Goal: Obtain resource: Download file/media

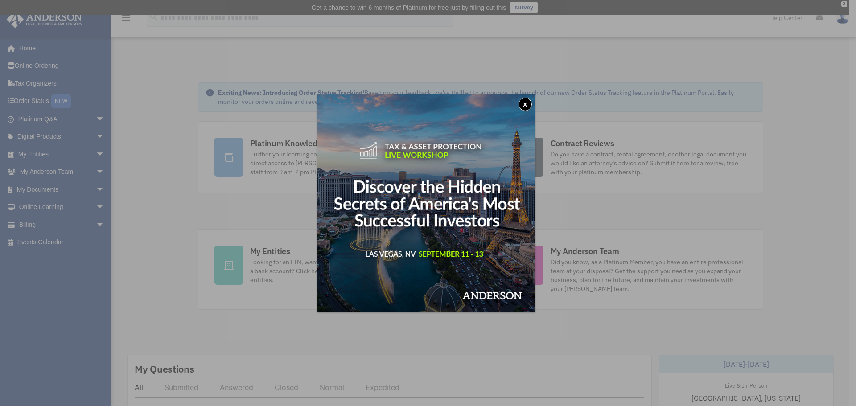
click at [525, 106] on button "x" at bounding box center [524, 104] width 13 height 13
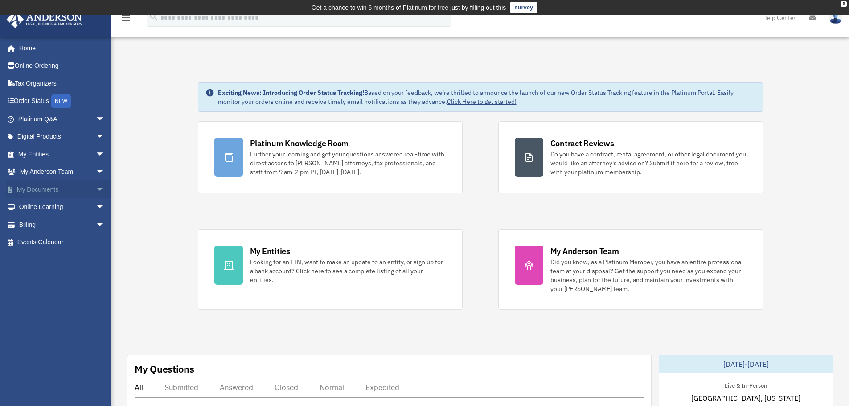
click at [96, 192] on span "arrow_drop_down" at bounding box center [105, 189] width 18 height 18
click at [33, 207] on link "Box" at bounding box center [65, 207] width 106 height 18
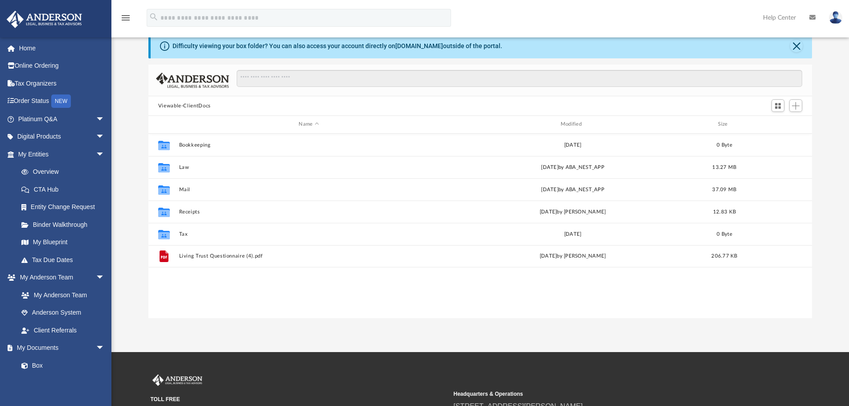
scroll to position [44, 0]
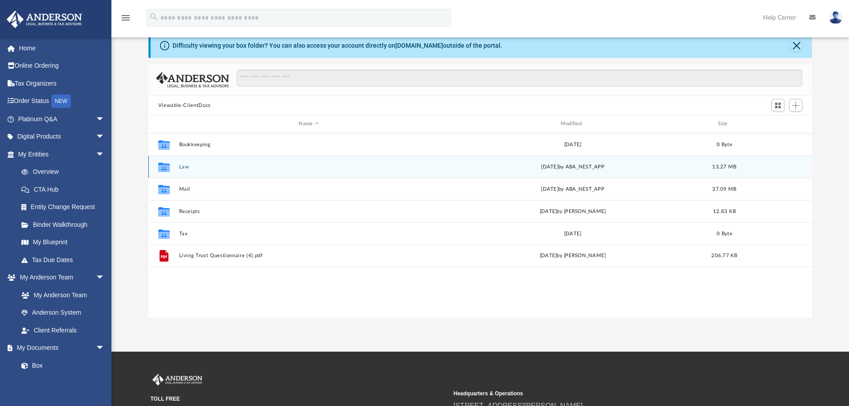
click at [160, 168] on icon "grid" at bounding box center [164, 167] width 12 height 7
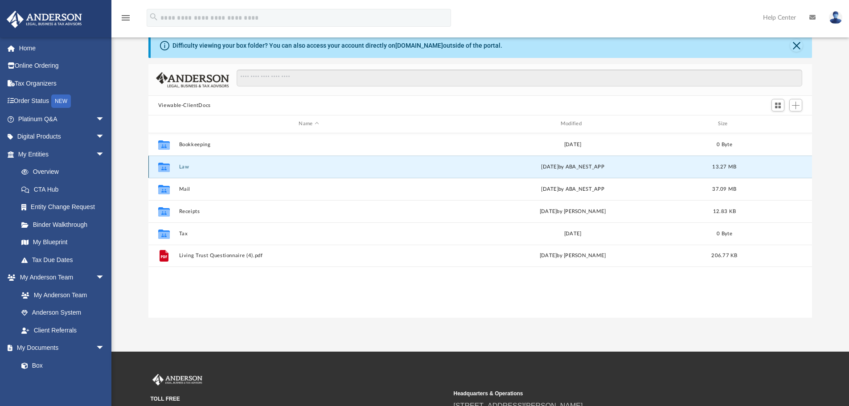
click at [178, 166] on div "Collaborated Folder Law [DATE] by ABA_NEST_APP 13.27 MB" at bounding box center [480, 167] width 664 height 22
click at [182, 166] on button "Law" at bounding box center [309, 167] width 260 height 6
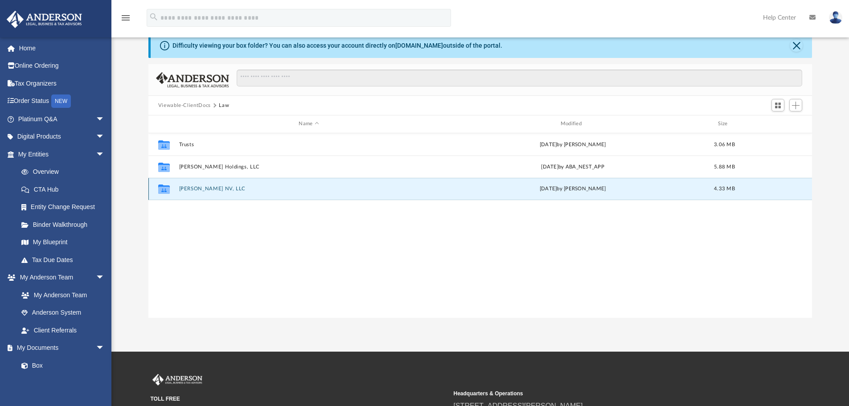
click at [189, 188] on button "[PERSON_NAME] NV, LLC" at bounding box center [309, 189] width 260 height 6
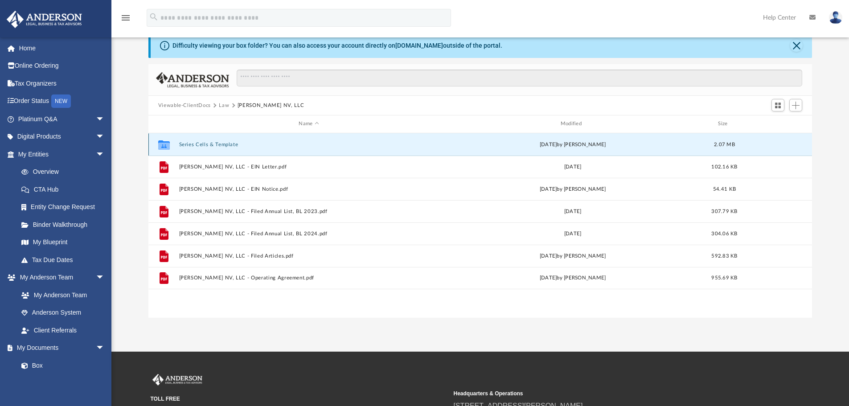
click at [212, 145] on button "Series Cells & Template" at bounding box center [309, 145] width 260 height 6
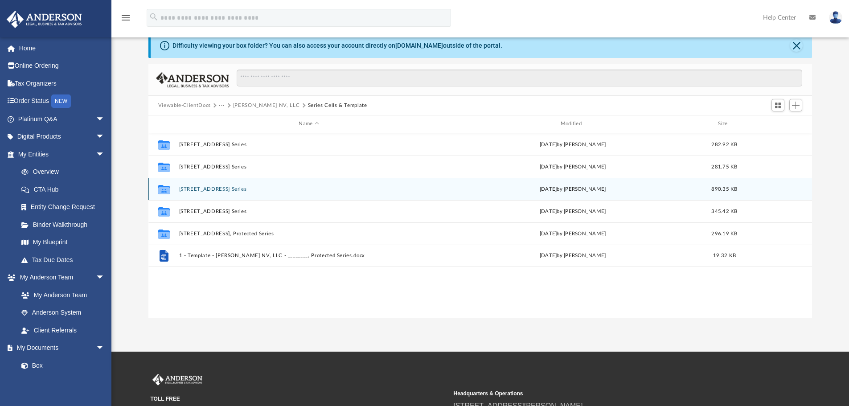
click at [218, 189] on button "7245 Copper Grove Ave, Protected Series" at bounding box center [309, 189] width 260 height 6
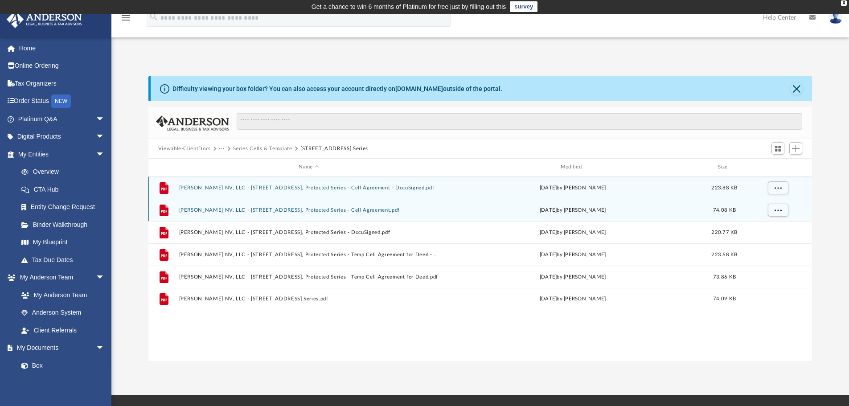
scroll to position [0, 0]
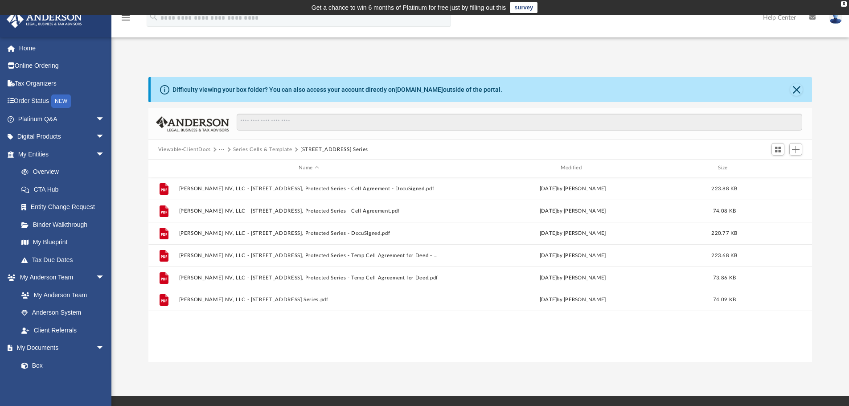
drag, startPoint x: 409, startPoint y: 149, endPoint x: 299, endPoint y: 150, distance: 109.2
click at [299, 150] on div "Viewable-ClientDocs ··· Series Cells & Template 7245 Copper Grove Ave, Protecte…" at bounding box center [480, 150] width 664 height 20
copy button "7245 Copper Grove Ave, Protected Series"
click at [47, 98] on link "Order Status NEW" at bounding box center [62, 101] width 112 height 18
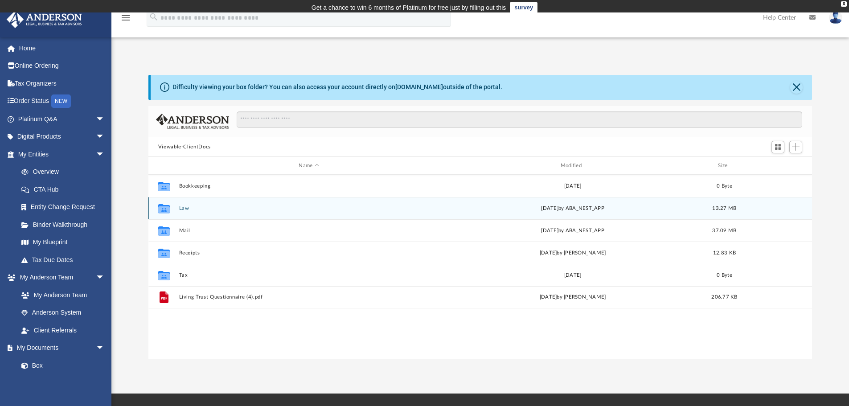
scroll to position [196, 657]
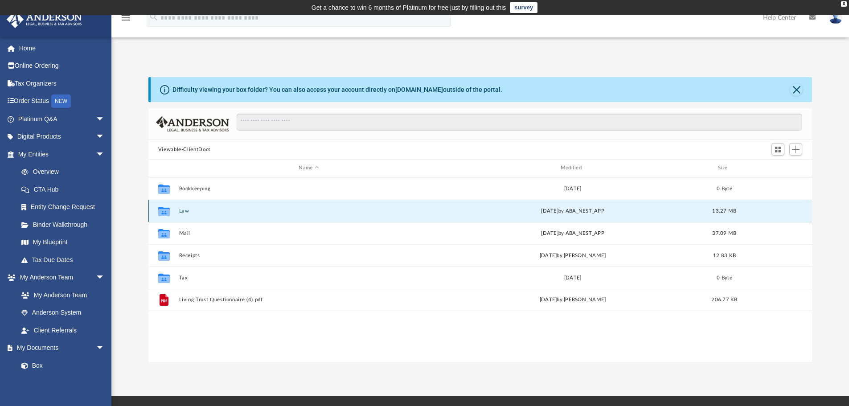
click at [185, 211] on button "Law" at bounding box center [309, 211] width 260 height 6
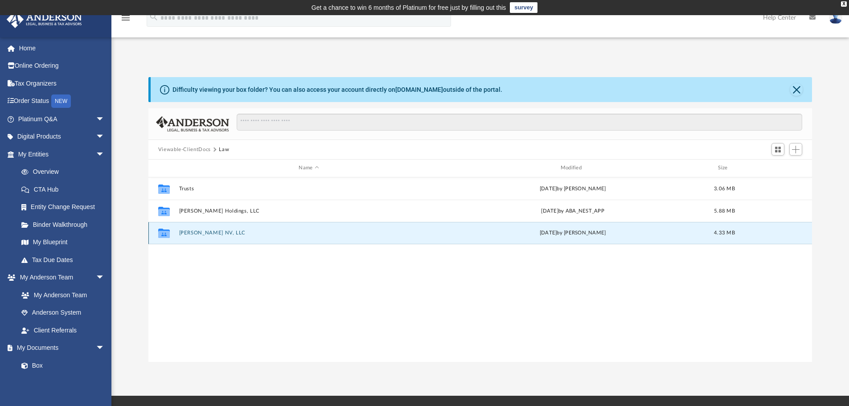
click at [192, 234] on button "[PERSON_NAME] NV, LLC" at bounding box center [309, 233] width 260 height 6
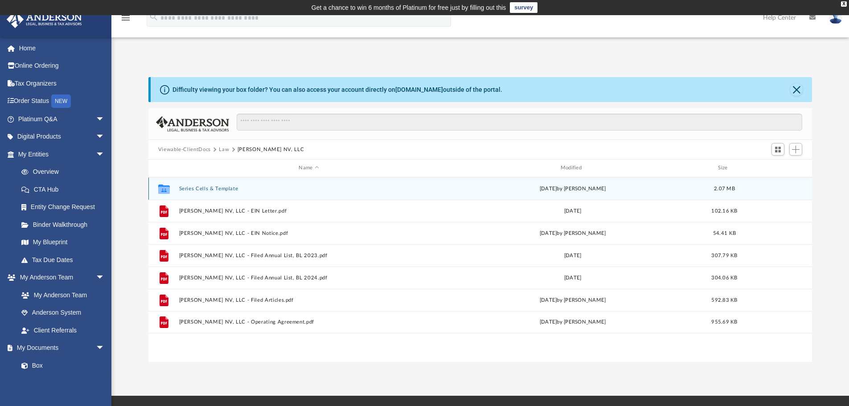
click at [212, 189] on button "Series Cells & Template" at bounding box center [309, 189] width 260 height 6
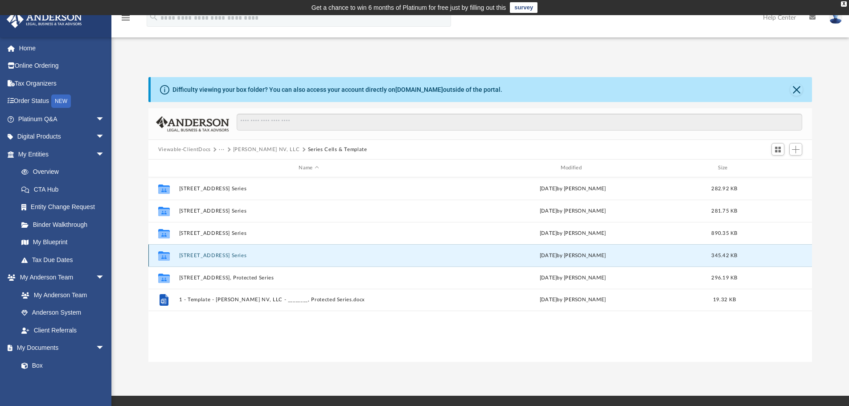
click at [233, 253] on button "9084 Marigold Creek St, Protected Series" at bounding box center [309, 256] width 260 height 6
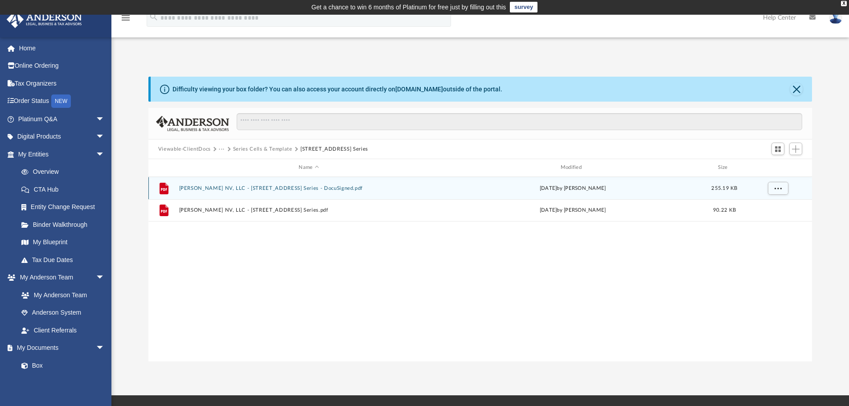
scroll to position [0, 0]
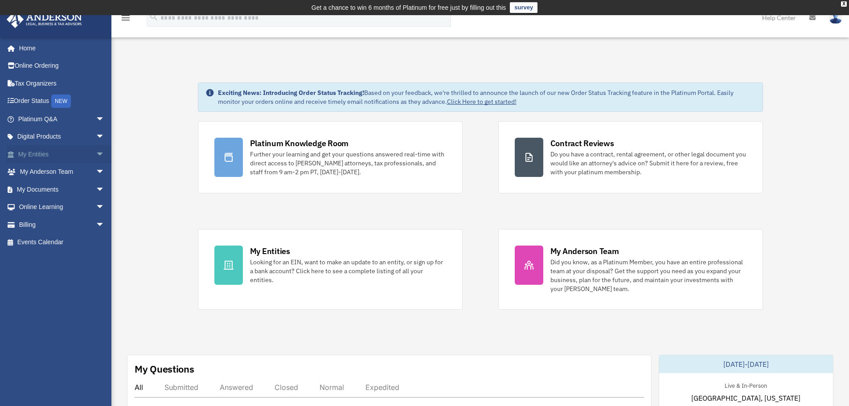
click at [96, 152] on span "arrow_drop_down" at bounding box center [105, 154] width 18 height 18
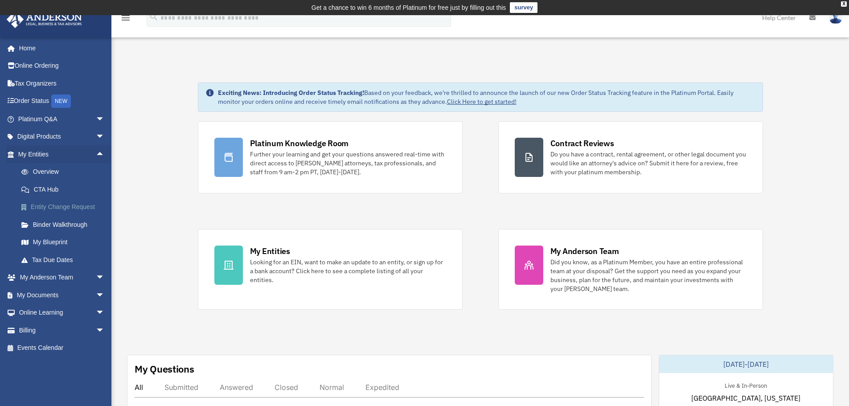
click at [66, 205] on link "Entity Change Request" at bounding box center [65, 207] width 106 height 18
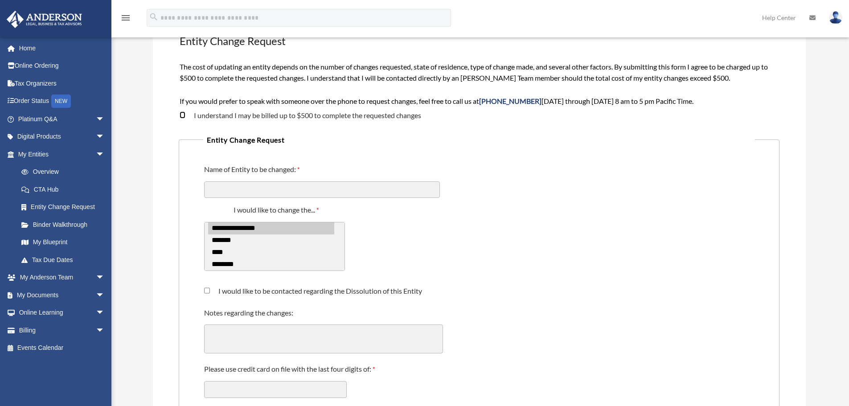
scroll to position [89, 0]
click at [311, 185] on input "Name of Entity to be changed:" at bounding box center [322, 189] width 236 height 17
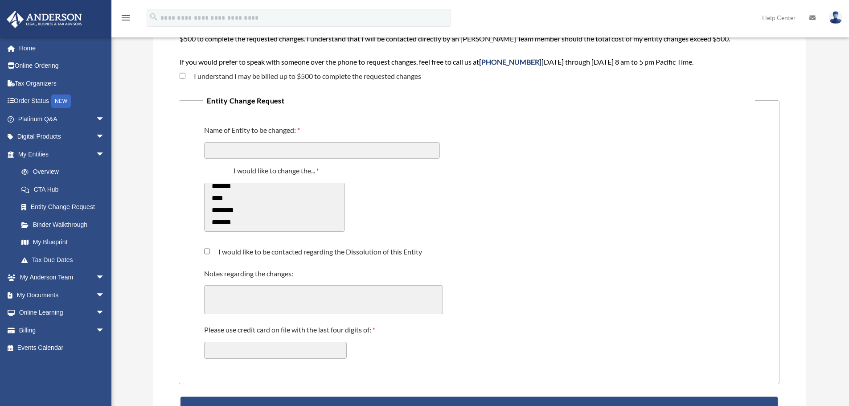
scroll to position [48, 0]
click at [428, 217] on div "**********" at bounding box center [479, 202] width 552 height 84
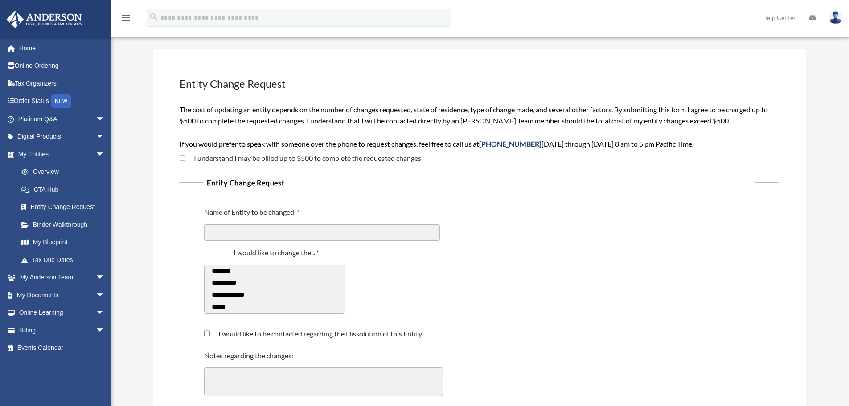
scroll to position [45, 0]
click at [36, 297] on link "My Documents arrow_drop_down" at bounding box center [62, 295] width 112 height 18
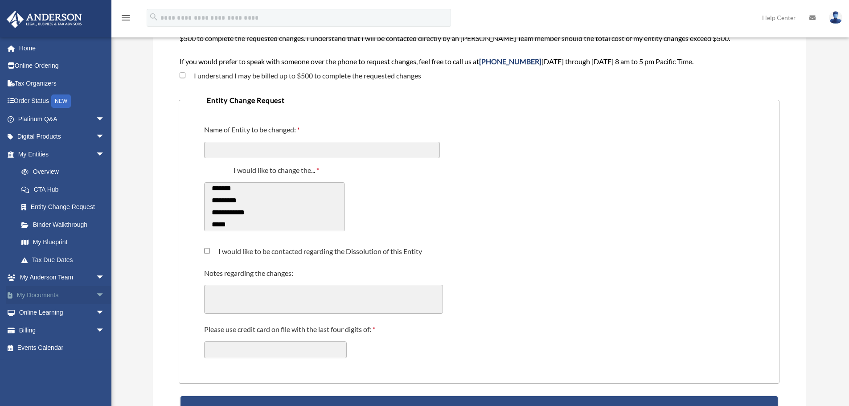
scroll to position [177, 0]
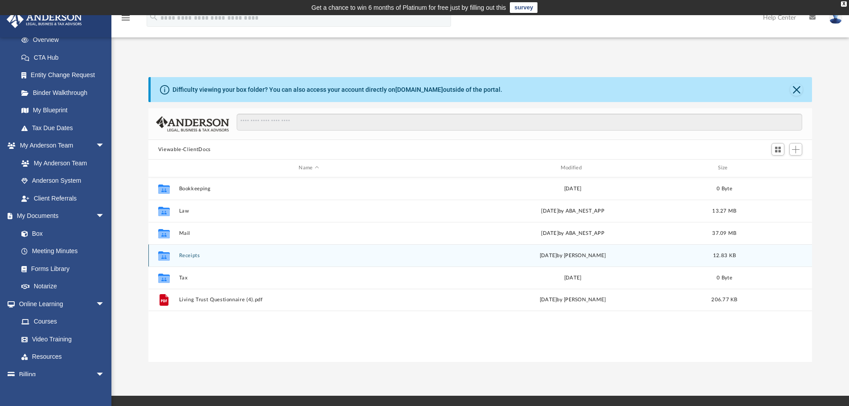
scroll to position [132, 0]
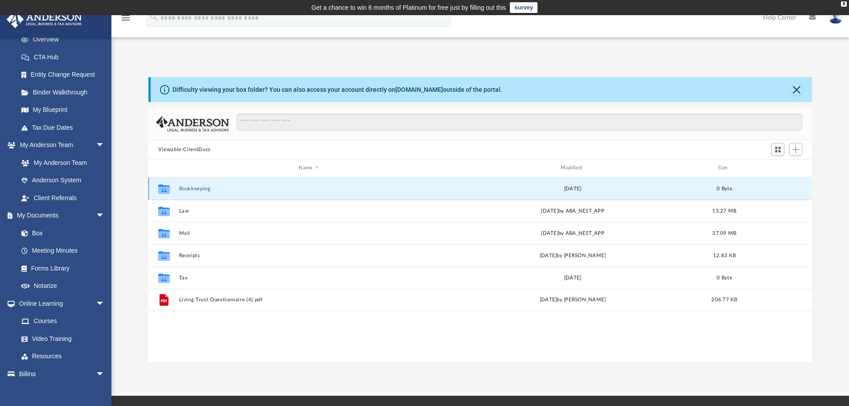
click at [192, 190] on button "Bookkeeping" at bounding box center [309, 189] width 260 height 6
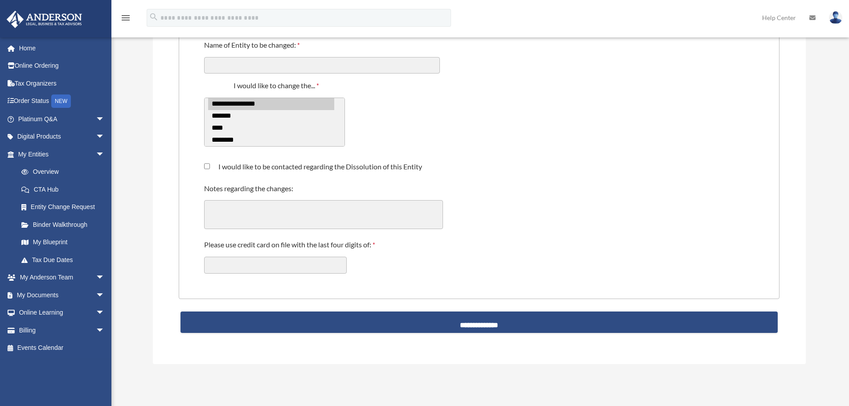
scroll to position [214, 0]
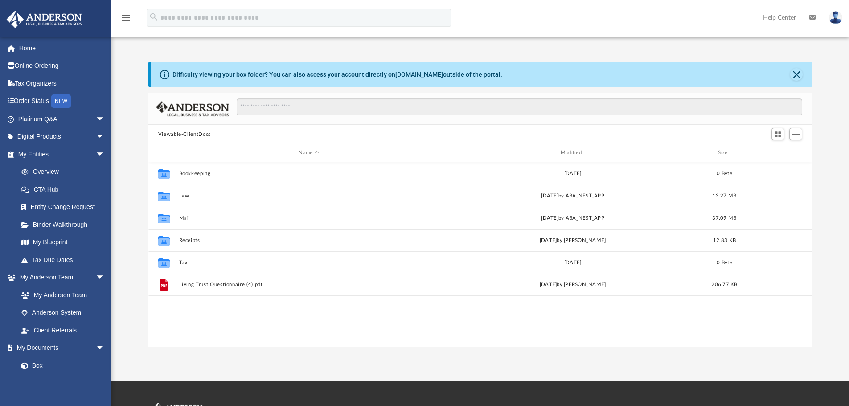
scroll to position [196, 657]
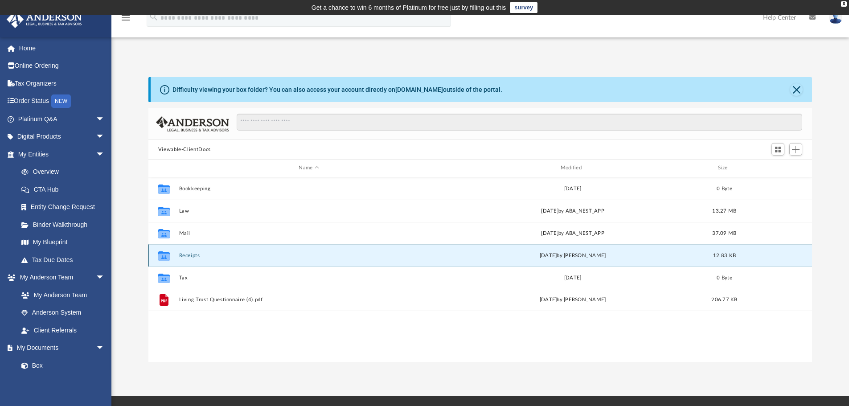
click at [184, 254] on button "Receipts" at bounding box center [309, 256] width 260 height 6
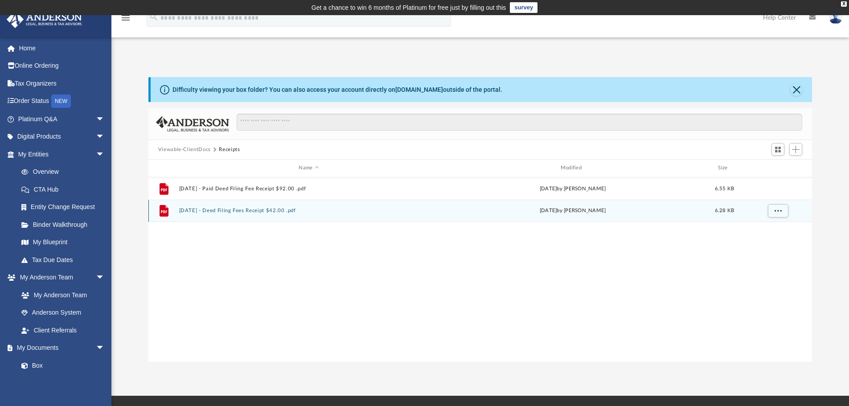
click at [259, 209] on button "[DATE] - Deed Filing Fees Receipt $42.00 .pdf" at bounding box center [309, 211] width 260 height 6
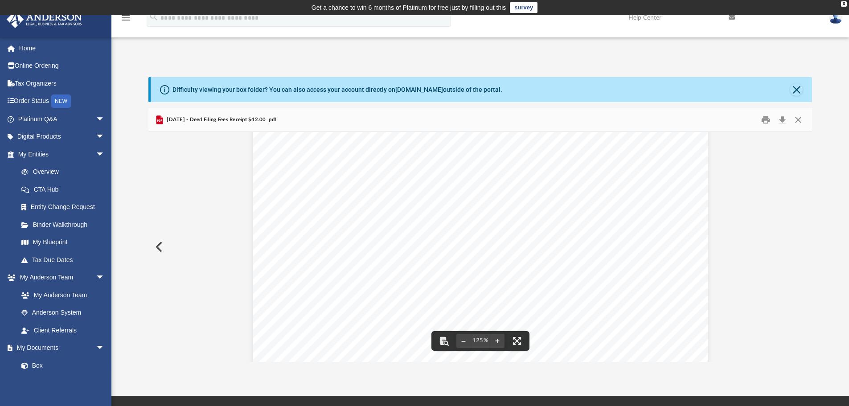
scroll to position [0, 0]
click at [797, 120] on button "Close" at bounding box center [798, 120] width 16 height 14
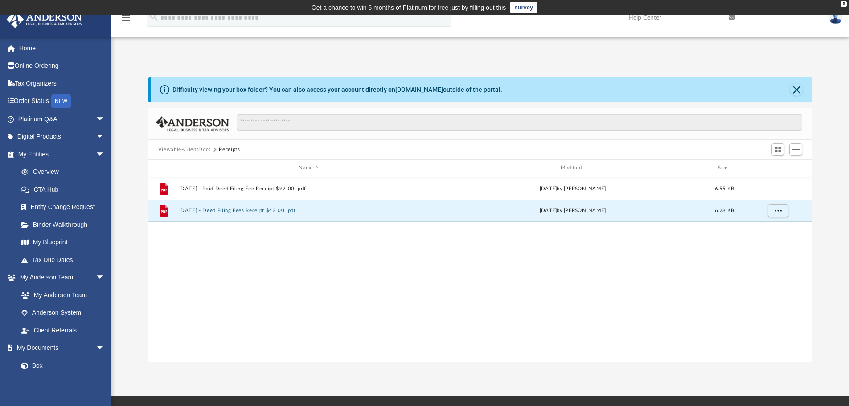
click at [194, 149] on button "Viewable-ClientDocs" at bounding box center [184, 150] width 53 height 8
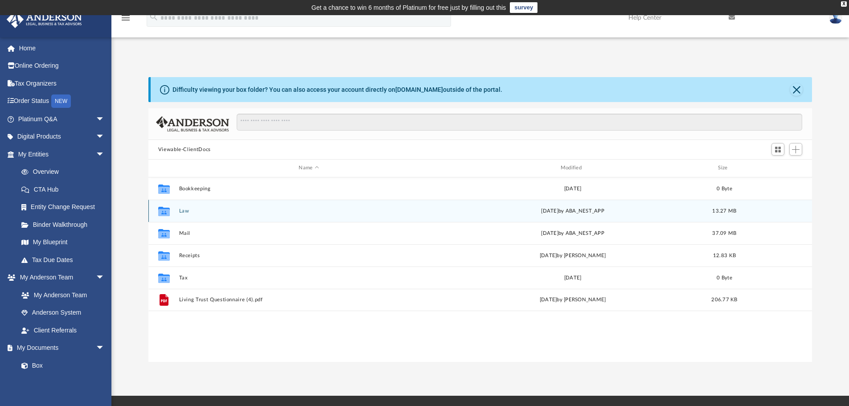
click at [183, 211] on button "Law" at bounding box center [309, 211] width 260 height 6
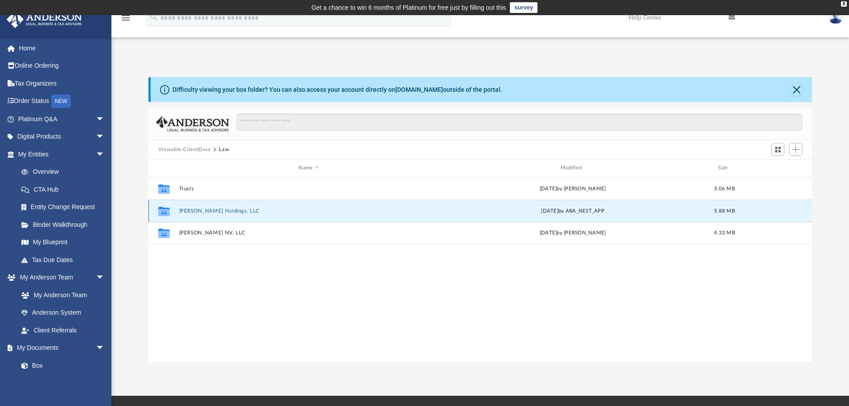
click at [183, 211] on button "[PERSON_NAME] Holdings, LLC" at bounding box center [309, 211] width 260 height 6
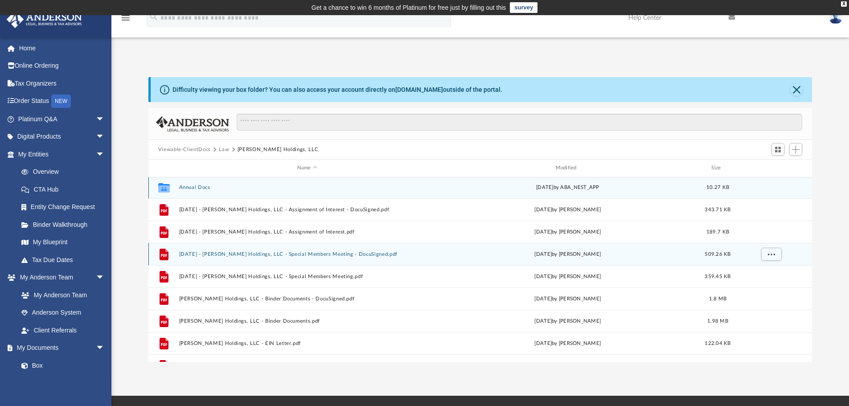
scroll to position [0, 0]
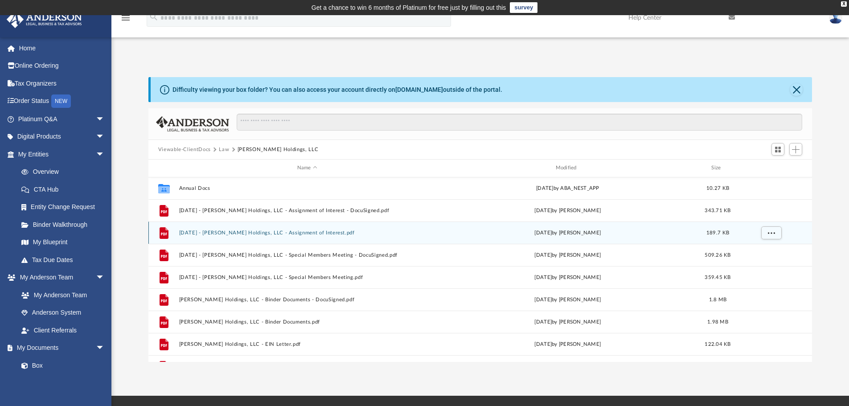
click at [287, 233] on button "[DATE] - [PERSON_NAME] Holdings, LLC - Assignment of Interest.pdf" at bounding box center [307, 233] width 257 height 6
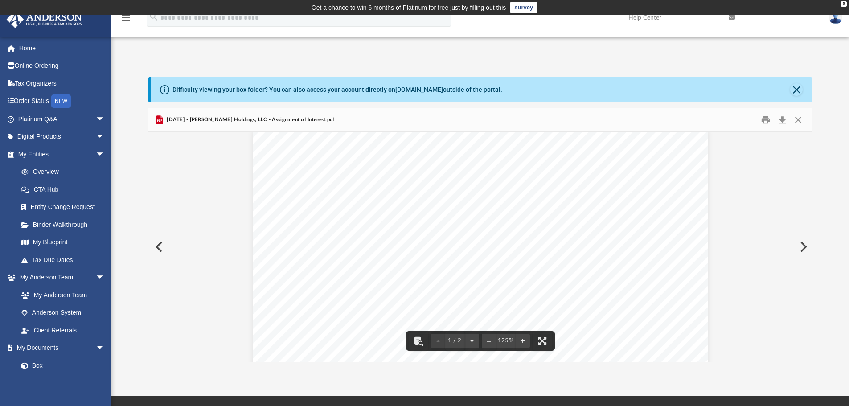
scroll to position [0, 0]
click at [799, 117] on button "Close" at bounding box center [798, 120] width 16 height 14
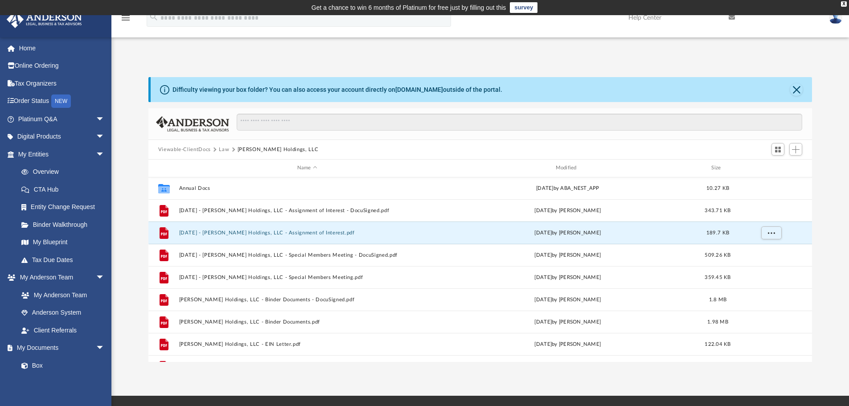
click at [222, 150] on button "Law" at bounding box center [224, 150] width 10 height 8
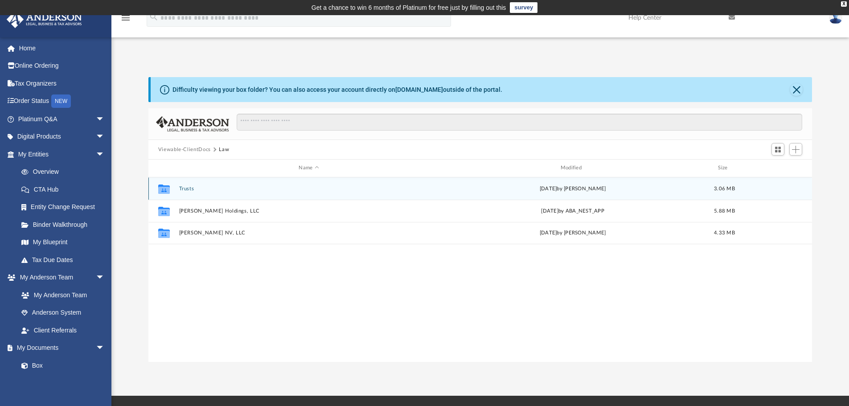
click at [185, 188] on button "Trusts" at bounding box center [309, 189] width 260 height 6
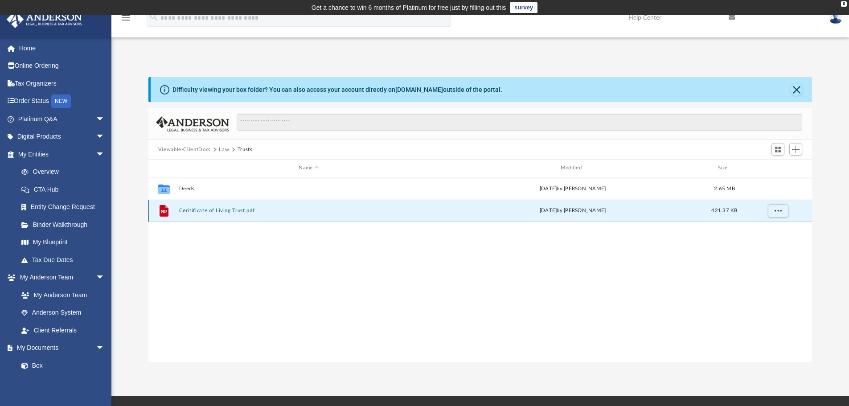
click at [221, 213] on button "Ceritificate of Living Trust.pdf" at bounding box center [309, 211] width 260 height 6
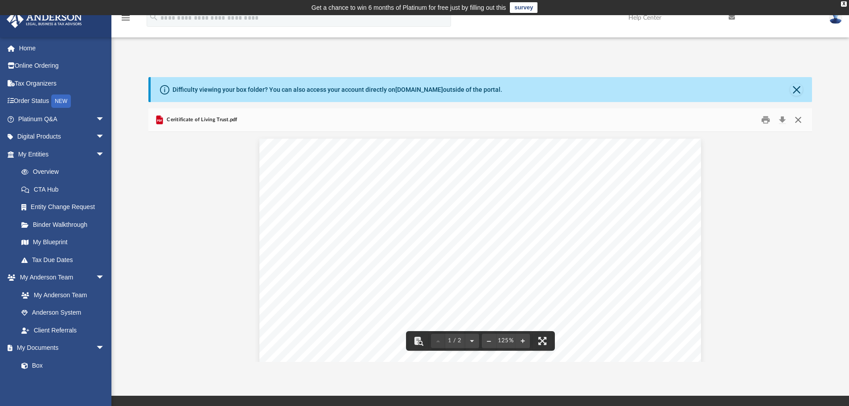
click at [799, 120] on button "Close" at bounding box center [798, 120] width 16 height 14
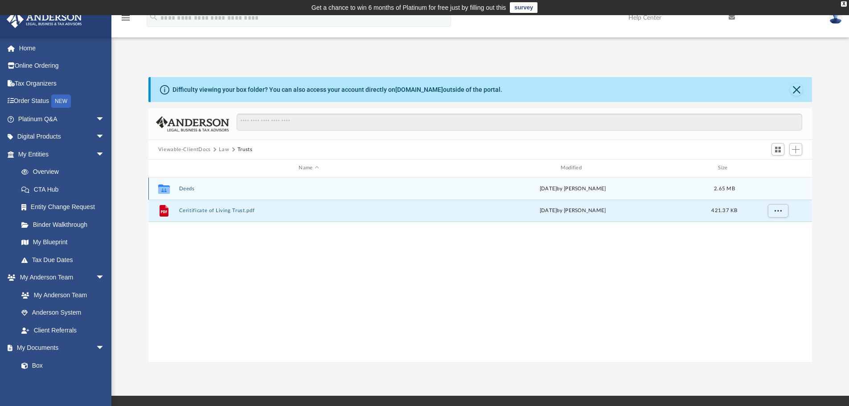
click at [254, 189] on button "Deeds" at bounding box center [309, 189] width 260 height 6
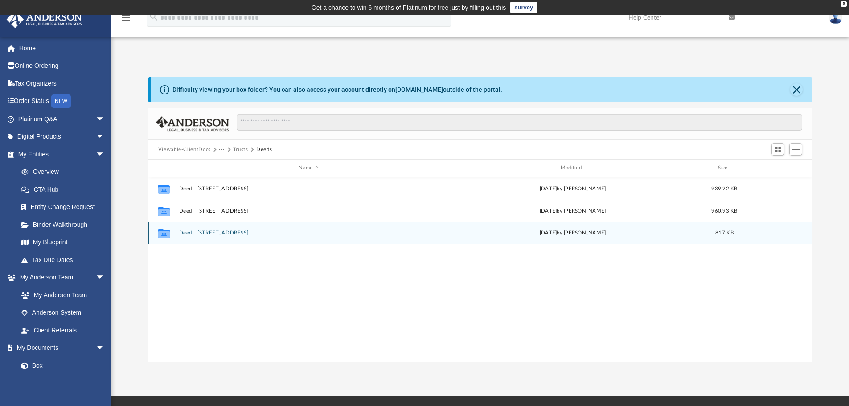
click at [219, 234] on button "Deed - [STREET_ADDRESS]" at bounding box center [309, 233] width 260 height 6
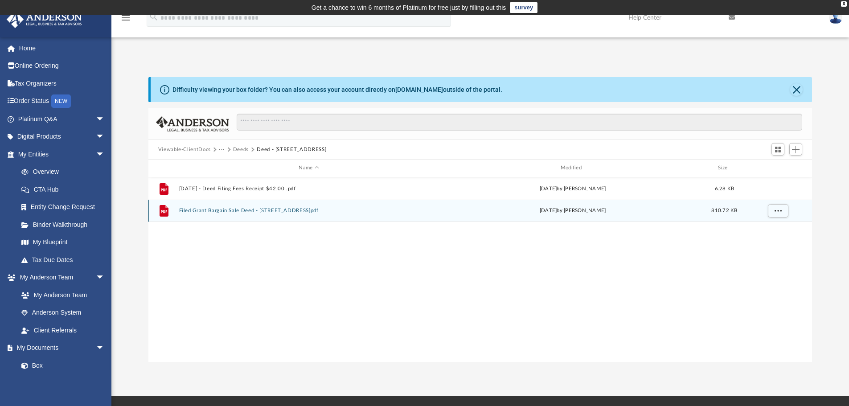
click at [277, 211] on button "Filed Grant Bargain Sale Deed - [STREET_ADDRESS]pdf" at bounding box center [309, 211] width 260 height 6
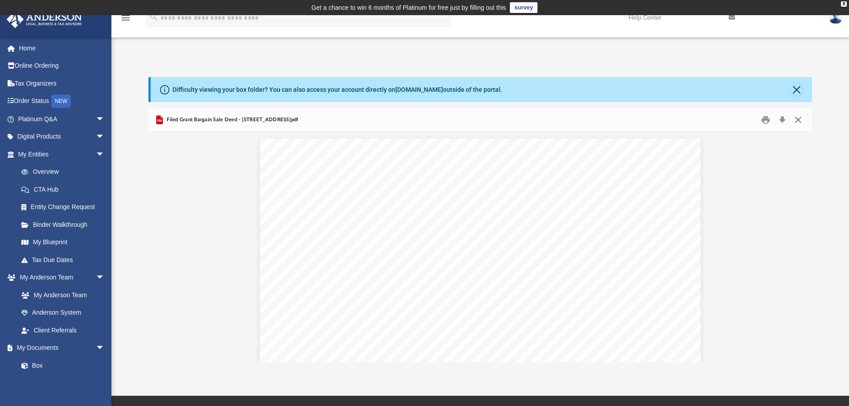
click at [796, 119] on button "Close" at bounding box center [798, 120] width 16 height 14
